Goal: Information Seeking & Learning: Learn about a topic

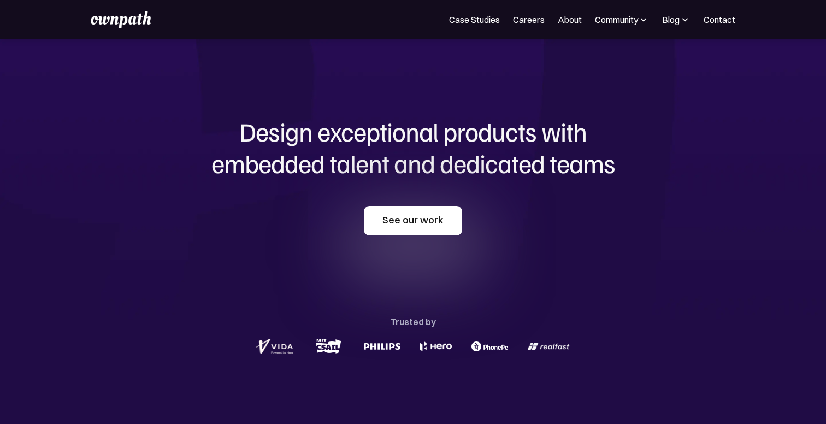
click at [427, 217] on link "See our work" at bounding box center [413, 221] width 98 height 30
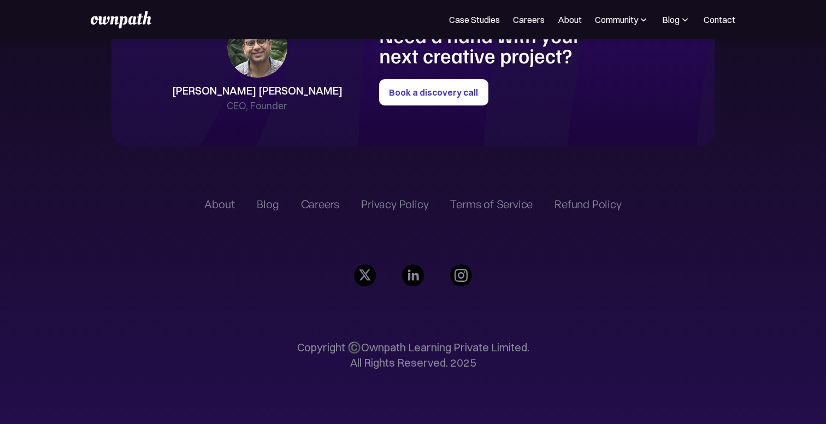
scroll to position [2556, 0]
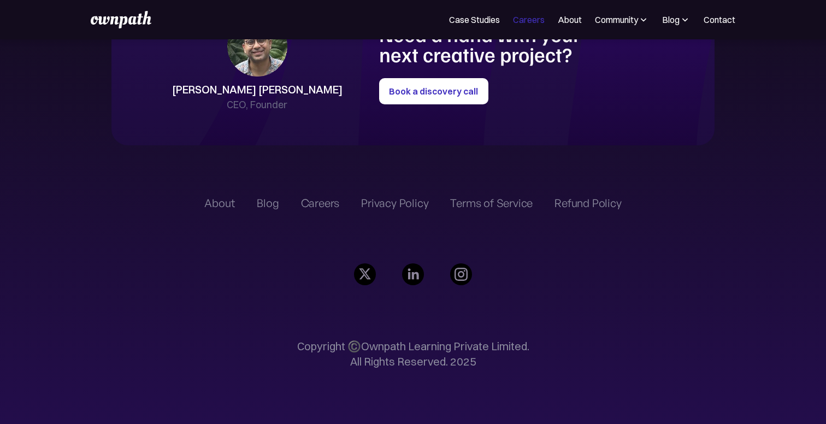
click at [517, 22] on link "Careers" at bounding box center [529, 19] width 32 height 13
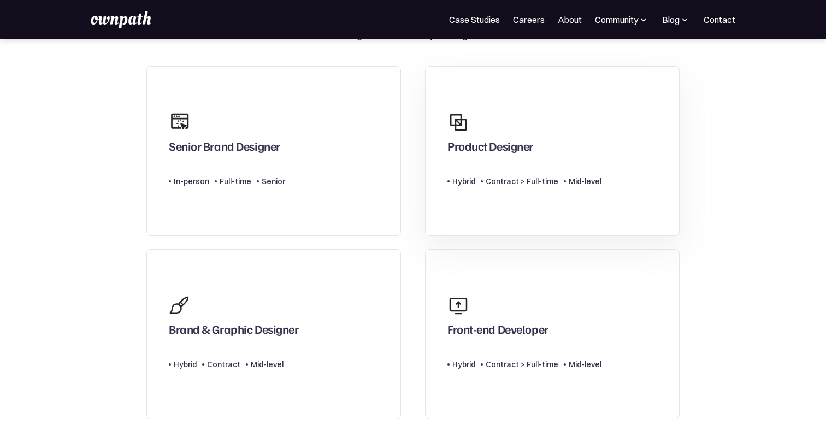
scroll to position [79, 0]
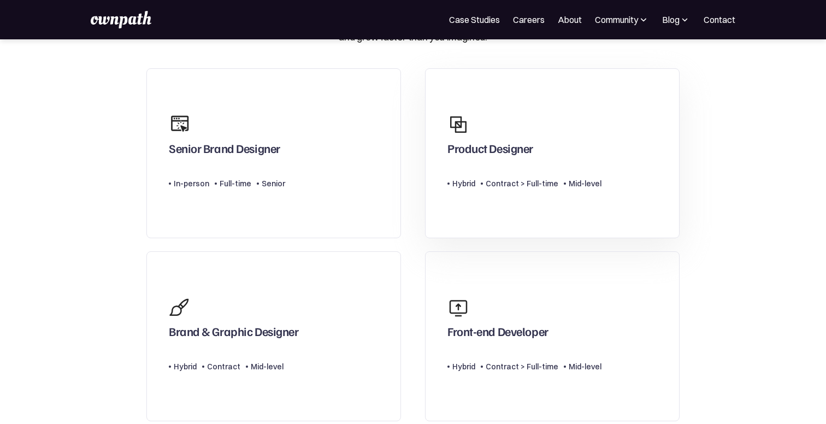
click at [464, 174] on div "Type Level Hybrid Contract > Full-time Mid-level" at bounding box center [524, 179] width 154 height 22
click at [319, 188] on link "Senior Brand Designer Type Level In-person Full-time Senior" at bounding box center [273, 153] width 255 height 170
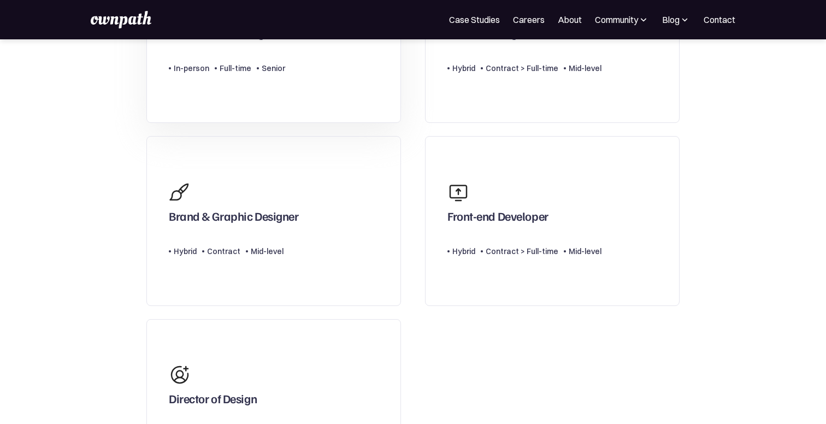
scroll to position [225, 0]
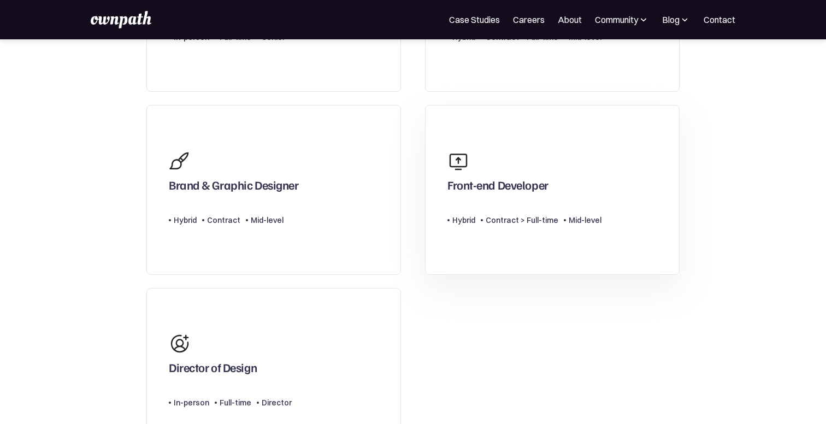
click at [458, 229] on div "Front-end Developer Type Level Hybrid Contract > Full-time Mid-level" at bounding box center [524, 190] width 154 height 90
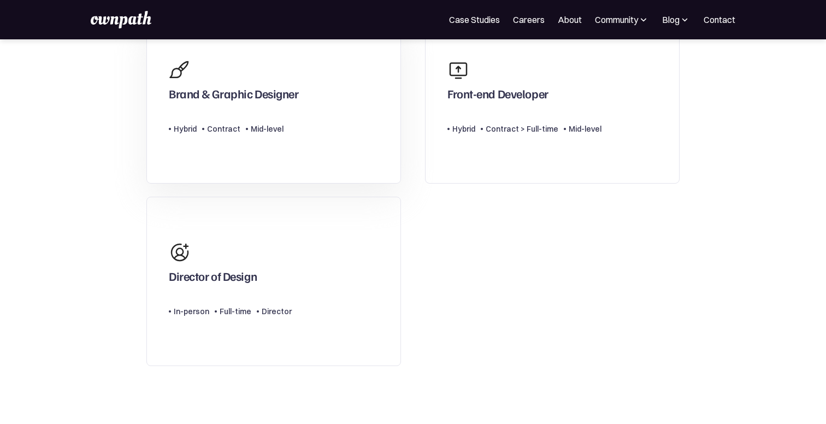
scroll to position [363, 0]
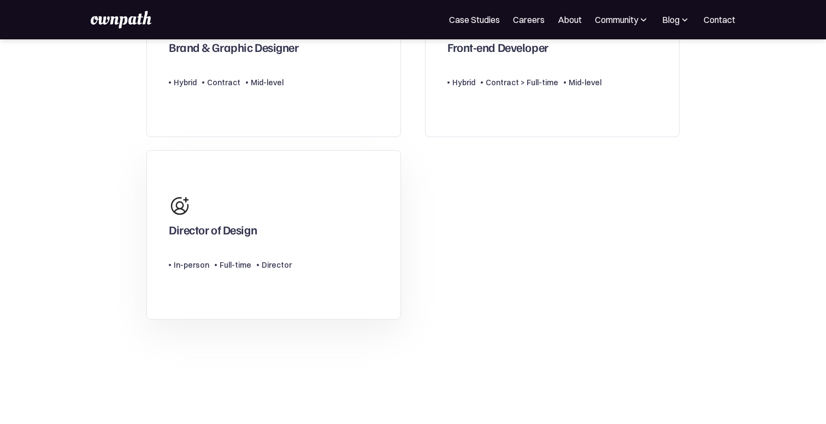
click at [267, 222] on div "Director of Design" at bounding box center [230, 216] width 123 height 52
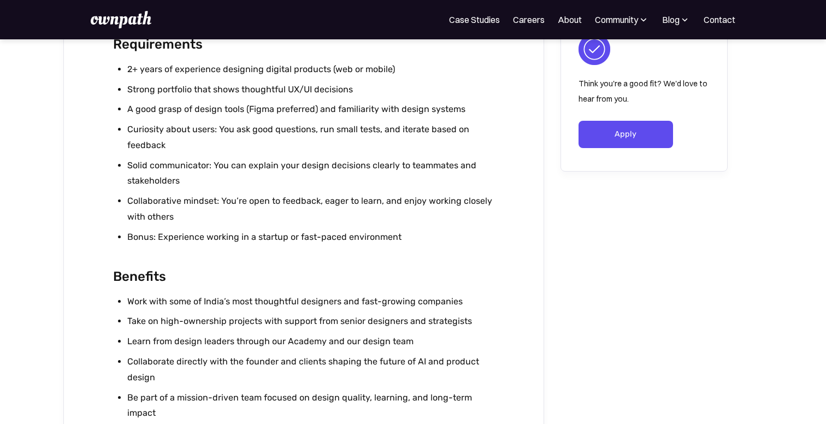
scroll to position [975, 0]
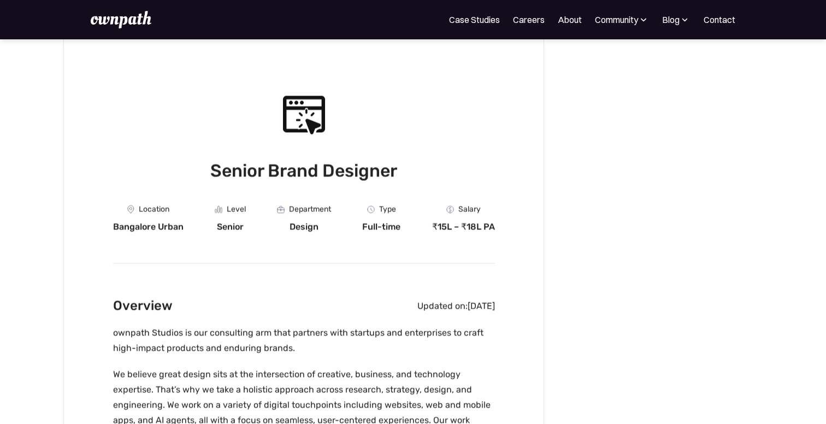
scroll to position [63, 0]
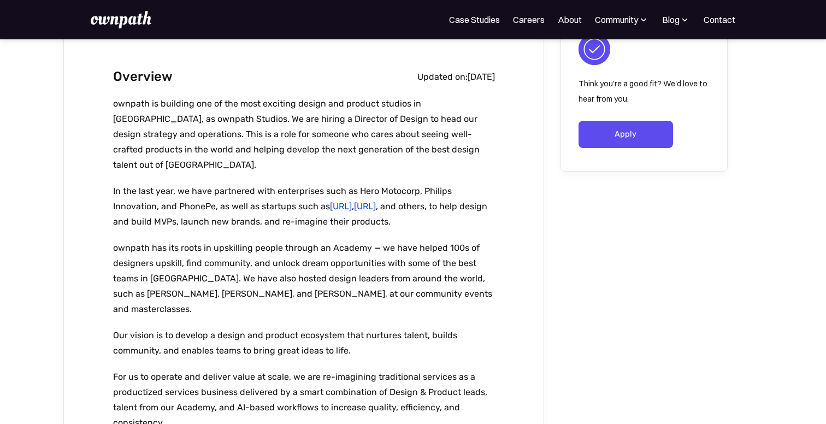
scroll to position [279, 0]
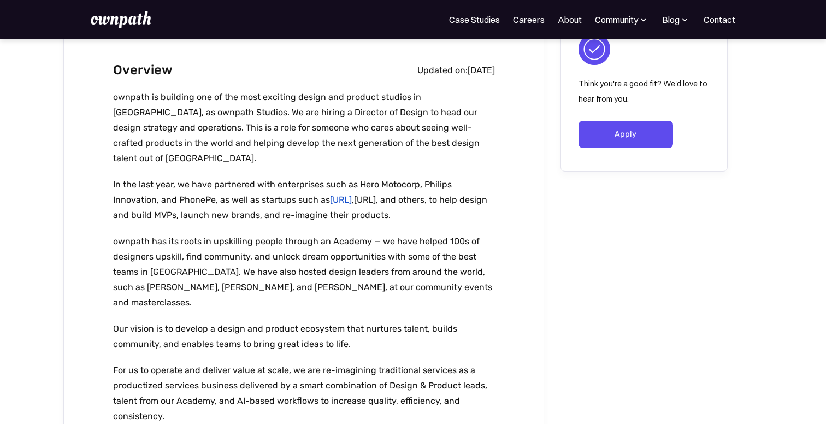
click at [376, 195] on link "[URL]" at bounding box center [365, 200] width 22 height 10
